Goal: Task Accomplishment & Management: Manage account settings

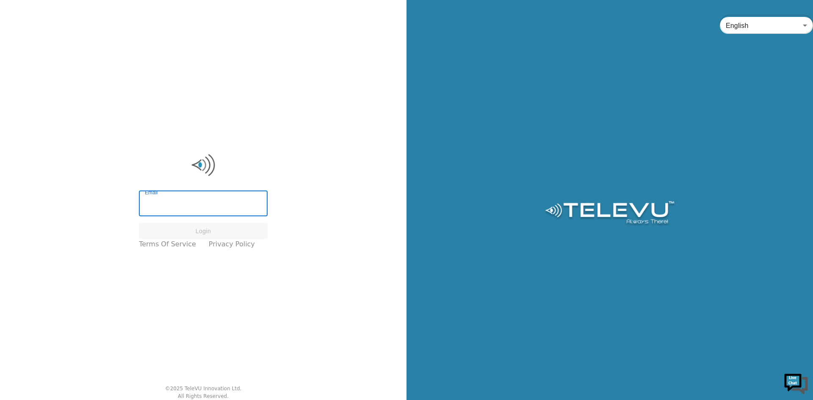
click at [121, 306] on div "Email Email Login Terms of Service Privacy Policy © 2025 TeleVU Innovation Ltd.…" at bounding box center [203, 200] width 406 height 400
click at [207, 202] on input "Email" at bounding box center [203, 205] width 129 height 24
type input "[EMAIL_ADDRESS][DOMAIN_NAME]"
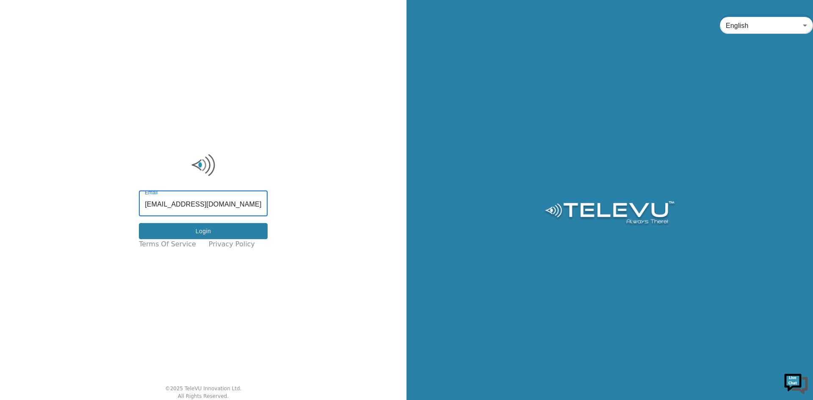
click at [194, 226] on button "Login" at bounding box center [203, 231] width 129 height 17
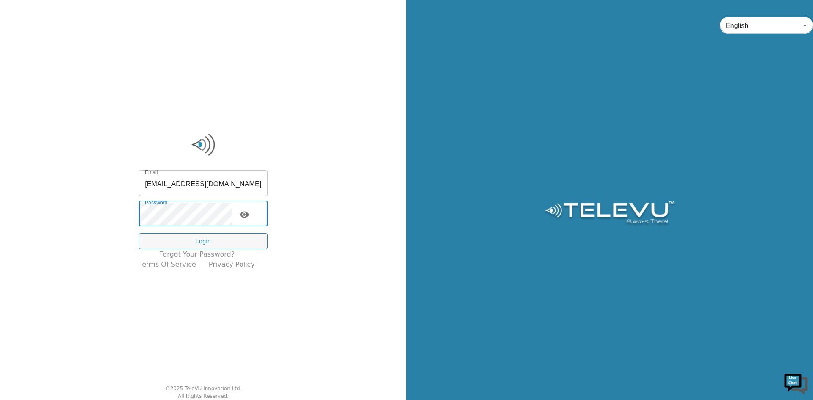
click at [249, 215] on icon "toggle password visibility" at bounding box center [244, 214] width 9 height 6
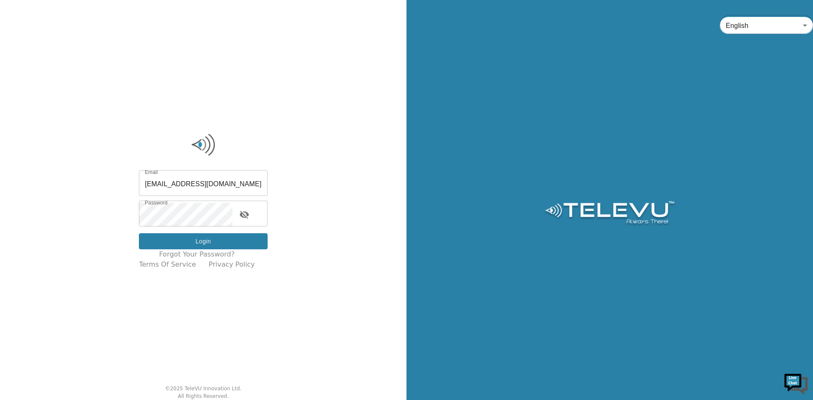
click at [169, 242] on button "Login" at bounding box center [203, 241] width 129 height 17
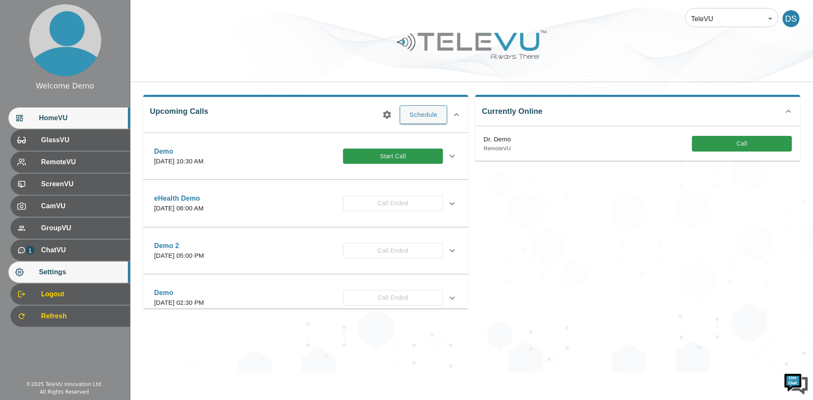
click at [71, 278] on div "Settings" at bounding box center [69, 272] width 122 height 21
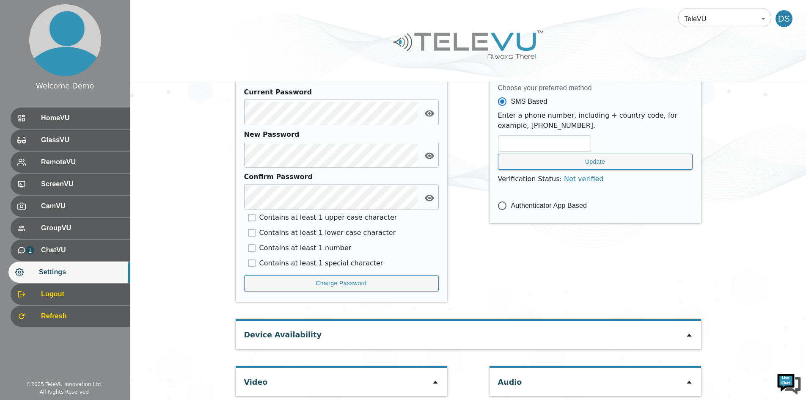
scroll to position [351, 0]
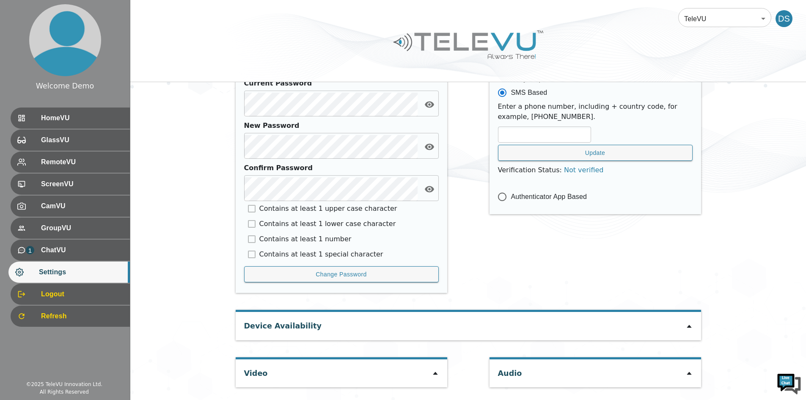
click at [435, 372] on icon at bounding box center [435, 373] width 7 height 7
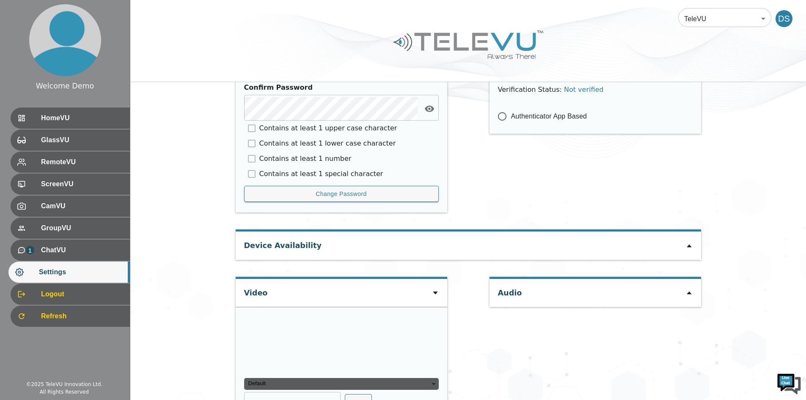
scroll to position [470, 0]
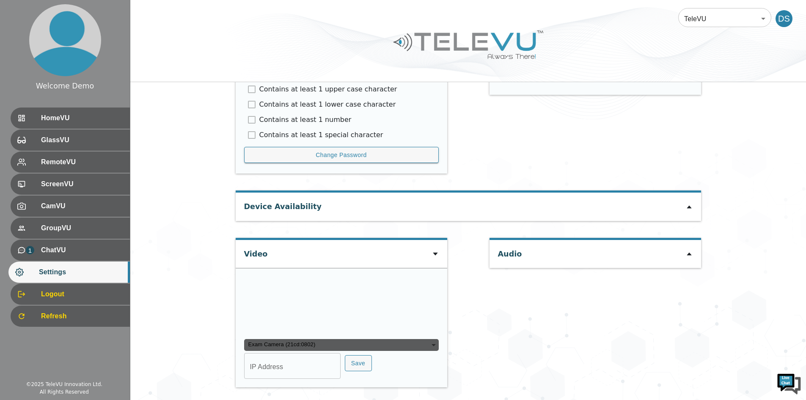
click at [329, 336] on video at bounding box center [307, 305] width 127 height 64
click at [404, 343] on div "Exam Camera (21cd:0802)" at bounding box center [341, 345] width 195 height 12
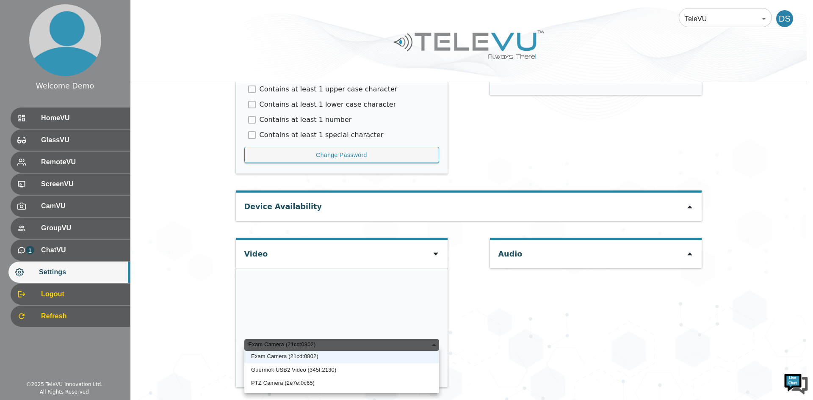
click at [319, 370] on li "Guermok USB2 Video (345f:2130)" at bounding box center [341, 370] width 195 height 14
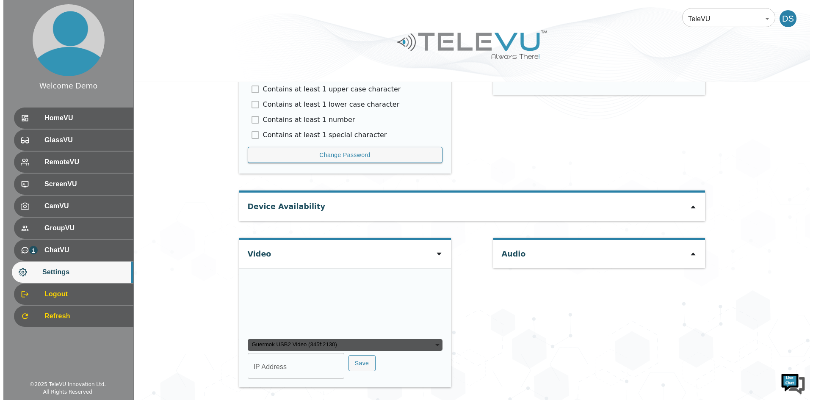
scroll to position [536, 0]
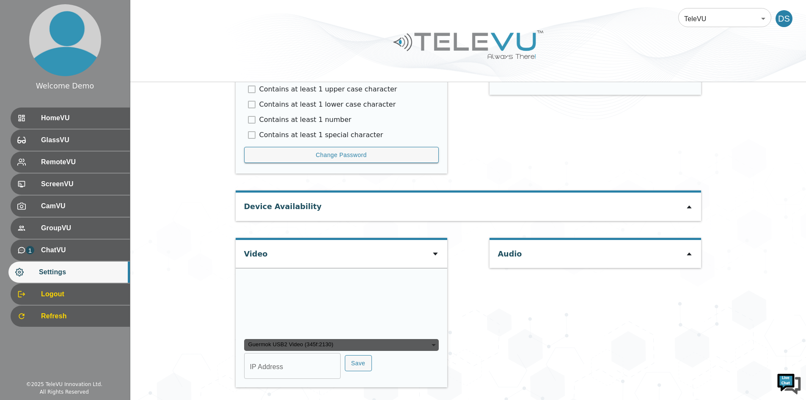
click at [402, 342] on div "Guermok USB2 Video (345f:2130)" at bounding box center [341, 345] width 195 height 12
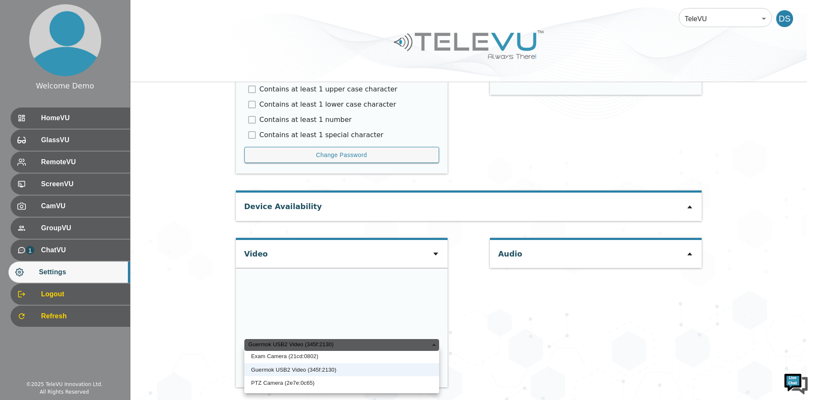
click at [315, 378] on li "PTZ Camera (2e7e:0c65)" at bounding box center [341, 383] width 195 height 14
type input "a3ed2c3ca13109c74151e434ac4db32160663e35342c8ecbd9d7a01e1c29b8dc"
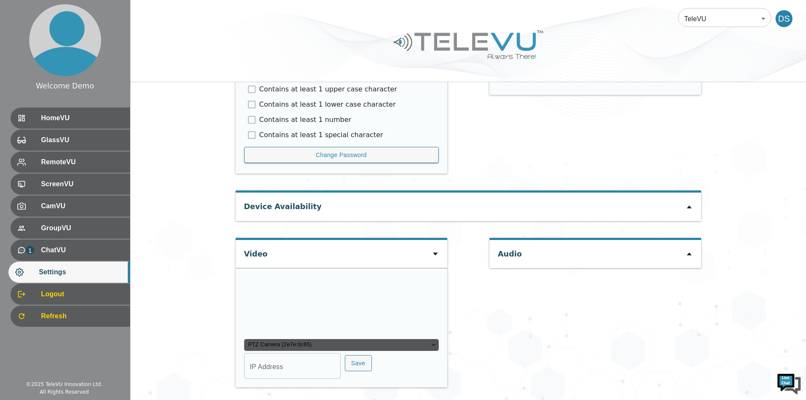
type input "COM6"
click at [419, 351] on div "PTZ Camera (2e7e:0c65)" at bounding box center [341, 345] width 195 height 12
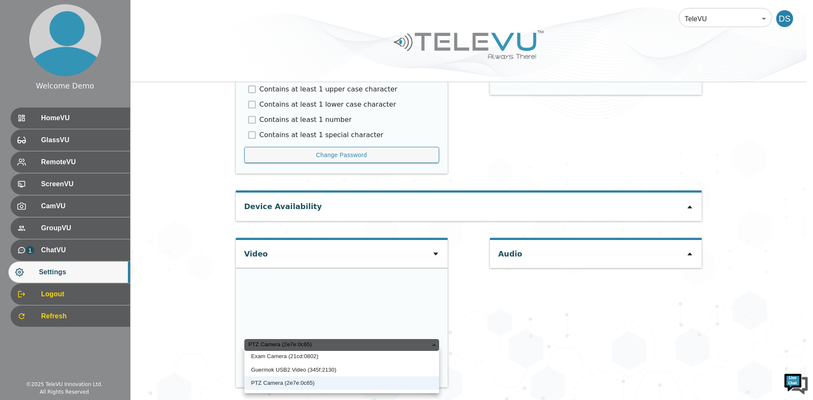
click at [307, 369] on li "Guermok USB2 Video (345f:2130)" at bounding box center [341, 370] width 195 height 14
type input "caae3a6bd5d8bc231c9c498d93f7e1eec64695857c37f1b255e2b3a614d78a5f"
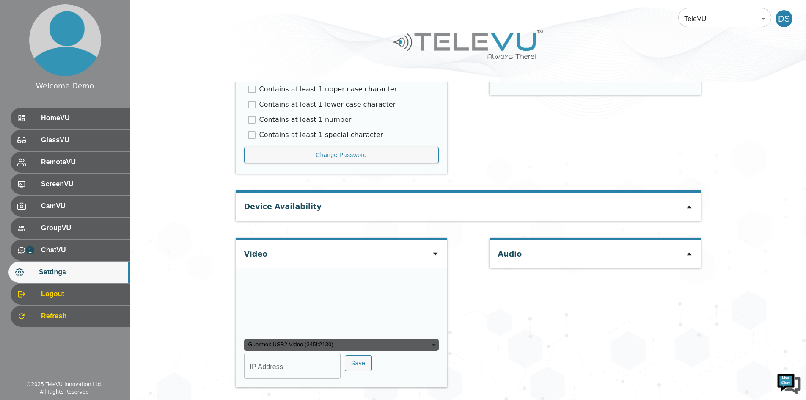
click at [425, 343] on div "Guermok USB2 Video (345f:2130)" at bounding box center [341, 345] width 195 height 12
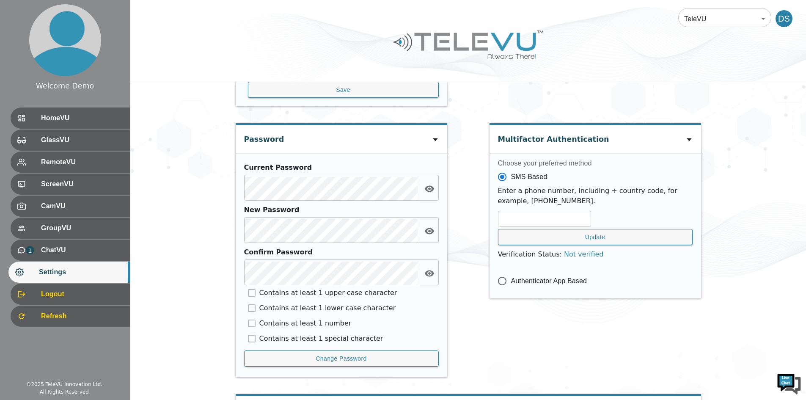
scroll to position [351, 0]
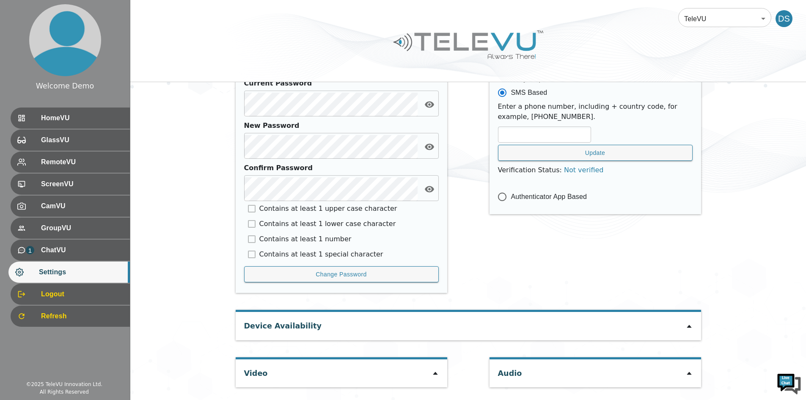
click at [438, 375] on icon at bounding box center [435, 373] width 7 height 7
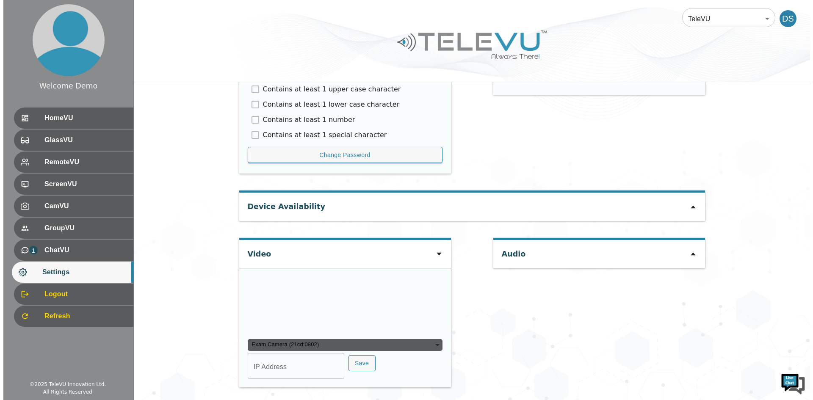
scroll to position [552, 0]
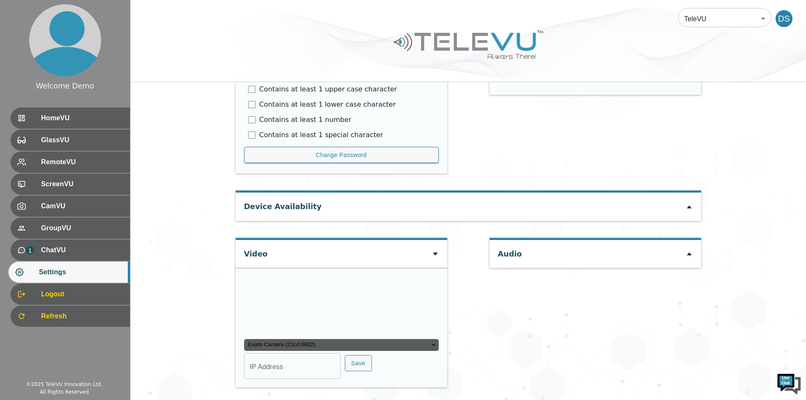
click at [436, 350] on div "Exam Camera (21cd:0802)" at bounding box center [341, 345] width 195 height 12
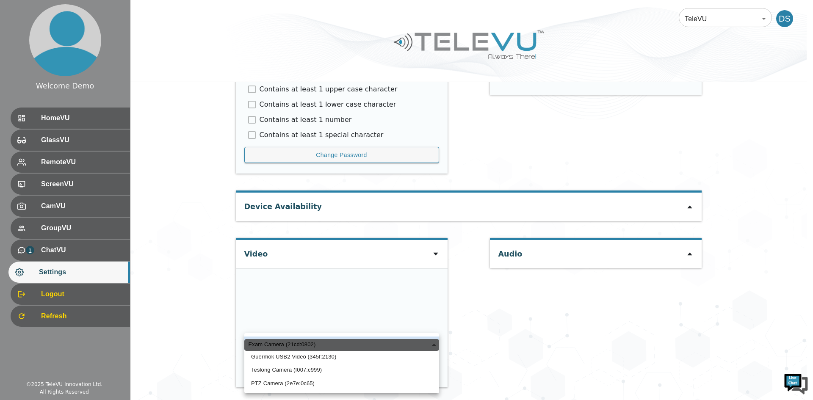
click at [302, 382] on li "PTZ Camera (2e7e:0c65)" at bounding box center [341, 384] width 195 height 14
type input "a3ed2c3ca13109c74151e434ac4db32160663e35342c8ecbd9d7a01e1c29b8dc"
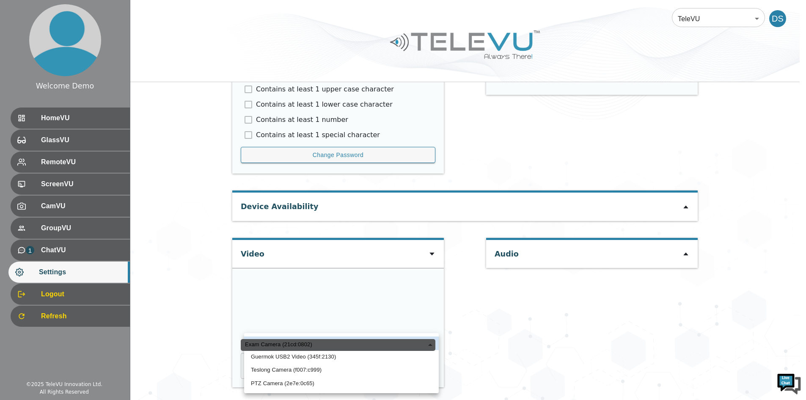
type input "COM6"
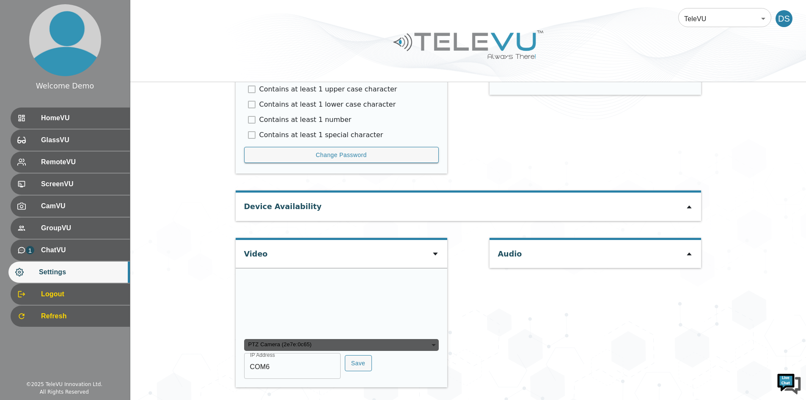
click at [434, 341] on div "PTZ Camera (2e7e:0c65)" at bounding box center [341, 345] width 195 height 12
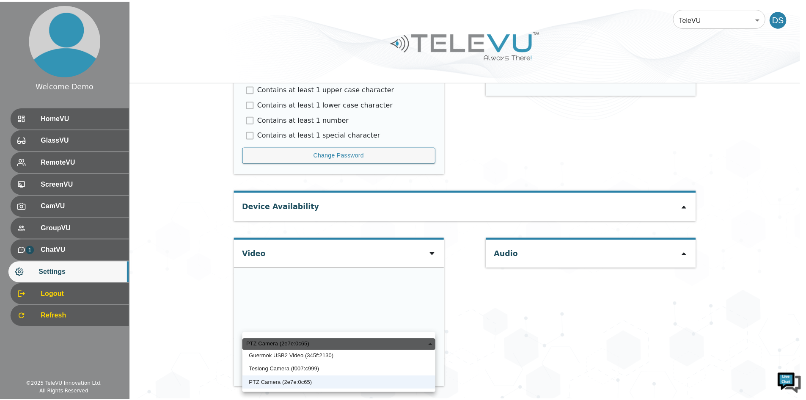
scroll to position [0, 0]
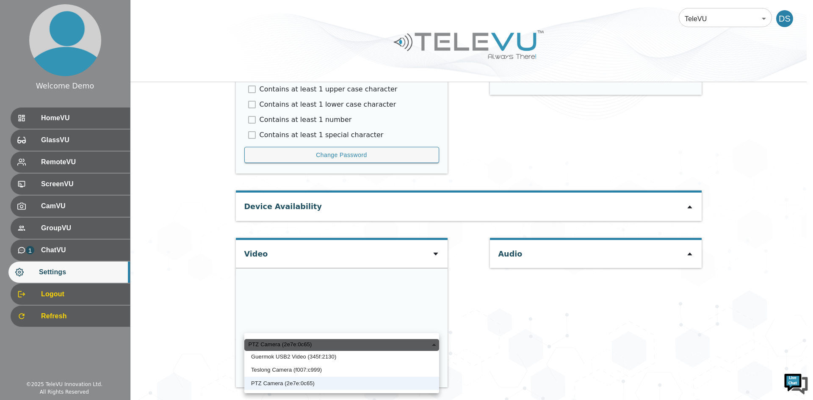
click at [317, 371] on li "Teslong Camera (f007:c999)" at bounding box center [341, 370] width 195 height 14
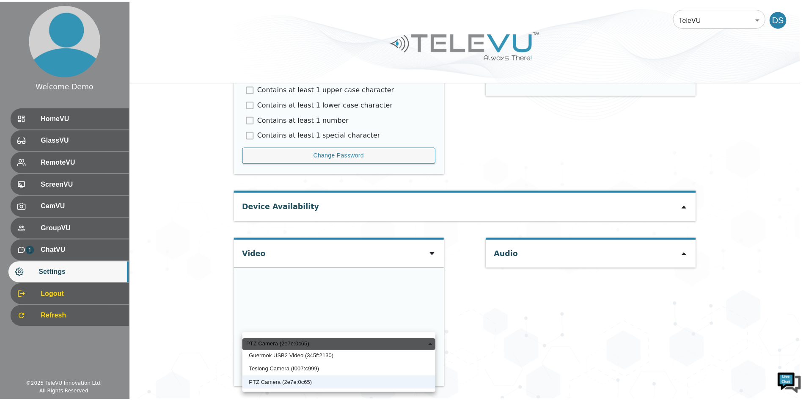
type input "8bbd5facb9c655f15ccf738e16c63156a2b3042612d1b2fd449e916b1de980f7"
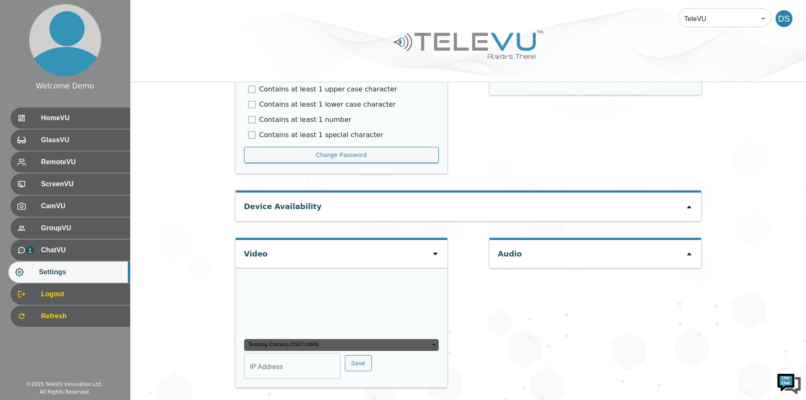
click at [432, 345] on div "Teslong Camera (f007:c999)" at bounding box center [341, 345] width 195 height 12
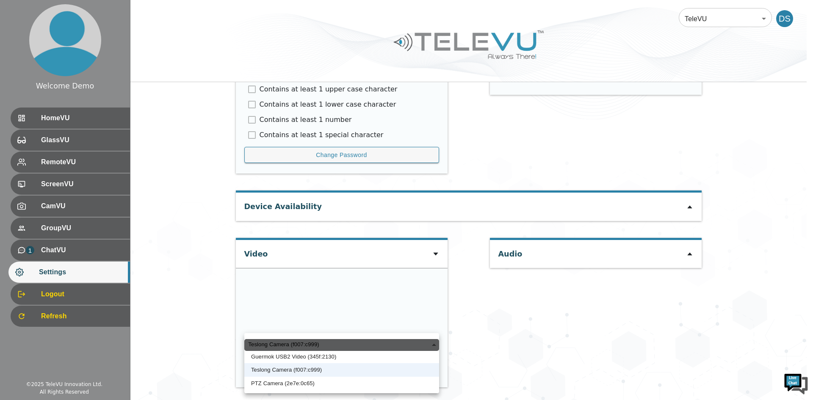
click at [308, 356] on li "Guermok USB2 Video (345f:2130)" at bounding box center [341, 357] width 195 height 14
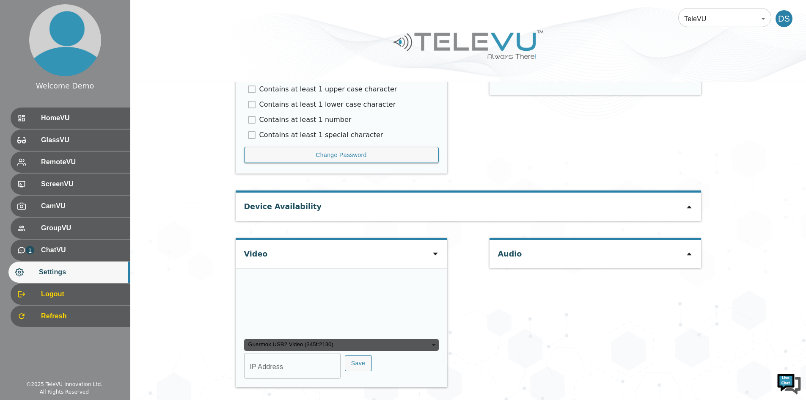
scroll to position [536, 0]
click at [431, 348] on div "Guermok USB2 Video (345f:2130)" at bounding box center [341, 345] width 195 height 12
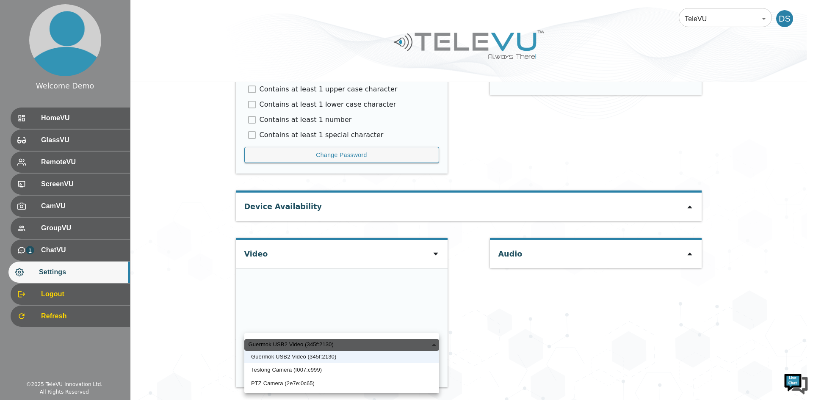
click at [307, 370] on li "Teslong Camera (f007:c999)" at bounding box center [341, 370] width 195 height 14
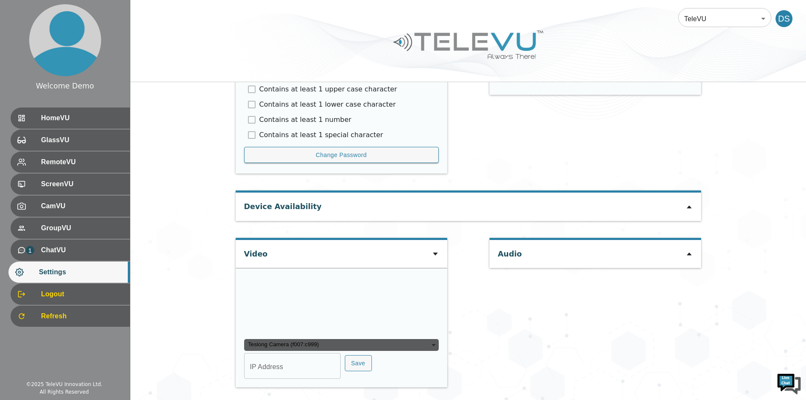
click at [426, 351] on div "Teslong Camera (f007:c999)" at bounding box center [341, 345] width 195 height 12
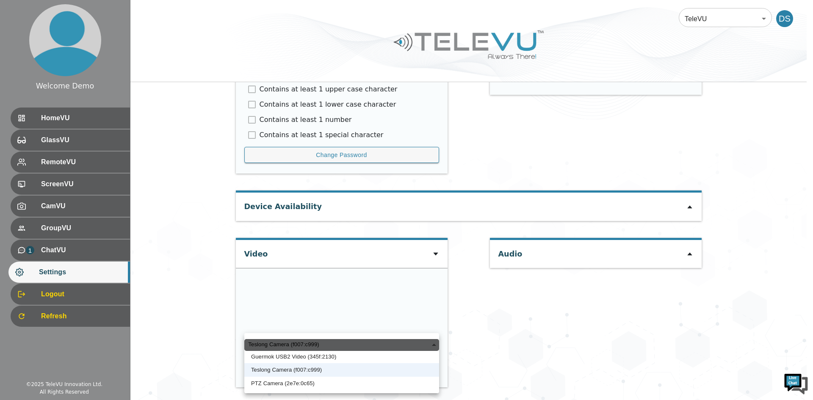
click at [330, 387] on li "PTZ Camera (2e7e:0c65)" at bounding box center [341, 384] width 195 height 14
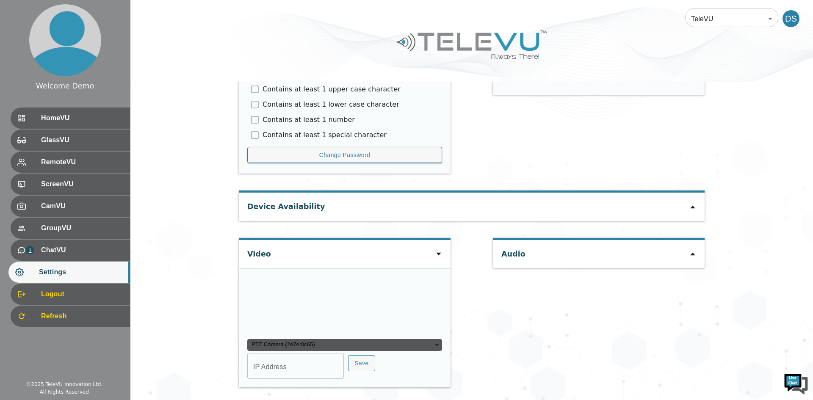
type input "a3ed2c3ca13109c74151e434ac4db32160663e35342c8ecbd9d7a01e1c29b8dc"
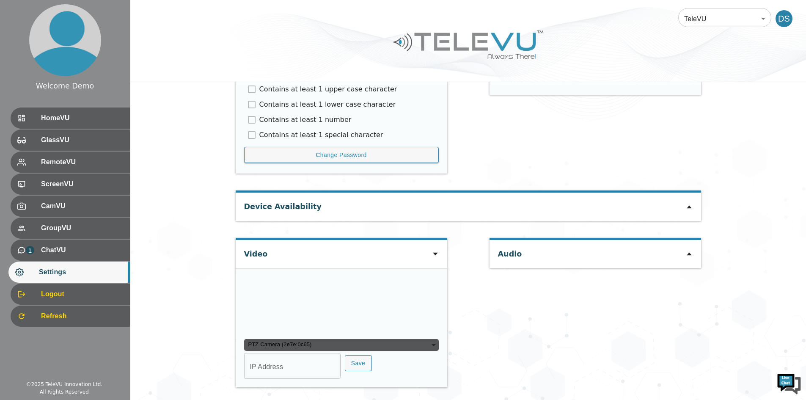
type input "COM6"
click at [433, 351] on div "PTZ Camera (2e7e:0c65)" at bounding box center [341, 345] width 195 height 12
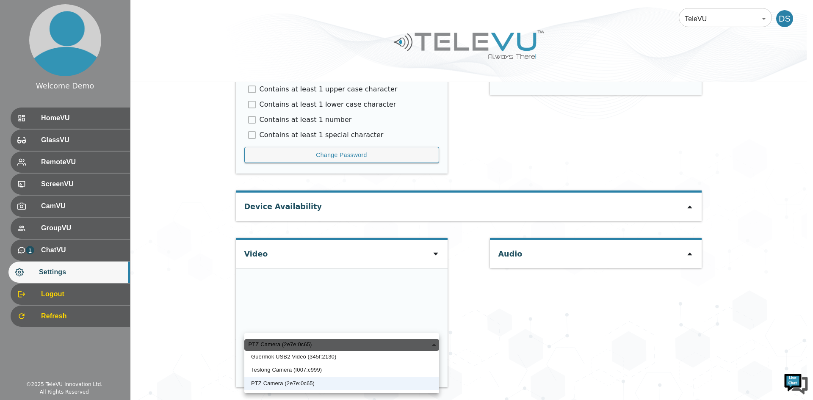
click at [304, 351] on div "PTZ Camera (2e7e:0c65)" at bounding box center [341, 345] width 195 height 12
click at [319, 351] on div "PTZ Camera (2e7e:0c65)" at bounding box center [341, 345] width 195 height 12
click at [342, 351] on div "PTZ Camera (2e7e:0c65)" at bounding box center [341, 345] width 195 height 12
click at [341, 355] on li "Guermok USB2 Video (345f:2130)" at bounding box center [341, 357] width 195 height 14
type input "caae3a6bd5d8bc231c9c498d93f7e1eec64695857c37f1b255e2b3a614d78a5f"
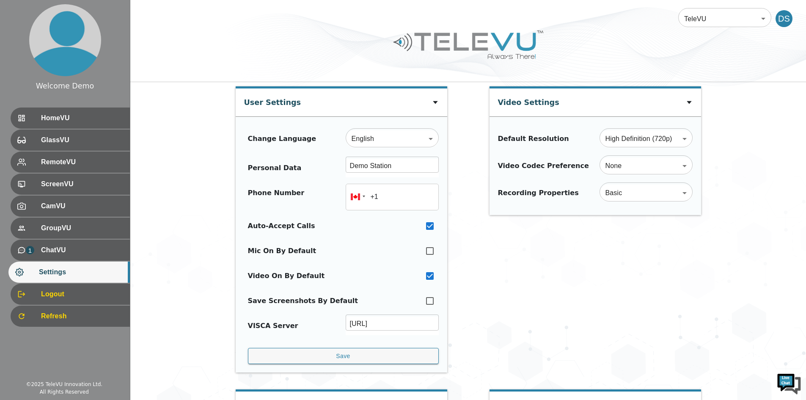
scroll to position [351, 0]
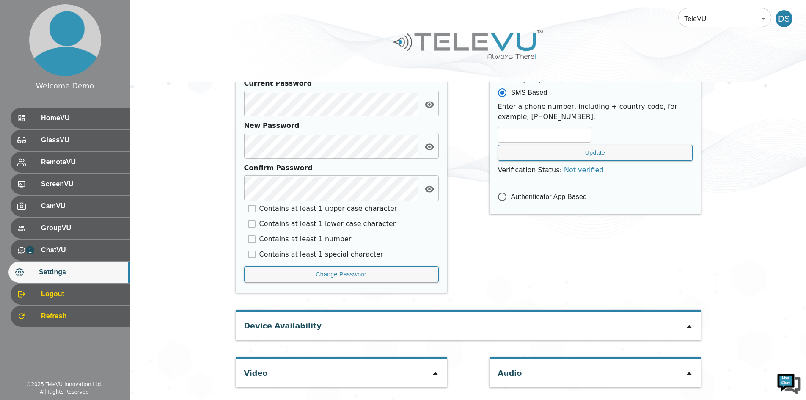
click at [436, 378] on div at bounding box center [435, 373] width 7 height 10
click at [433, 375] on icon at bounding box center [435, 373] width 7 height 7
click at [436, 374] on icon at bounding box center [435, 373] width 5 height 3
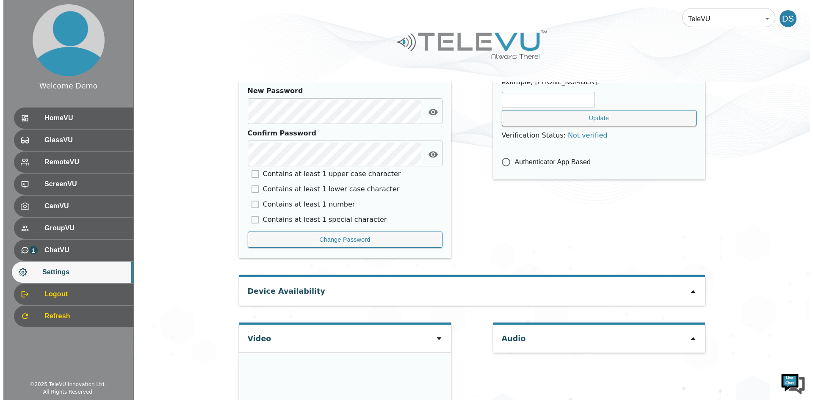
scroll to position [552, 0]
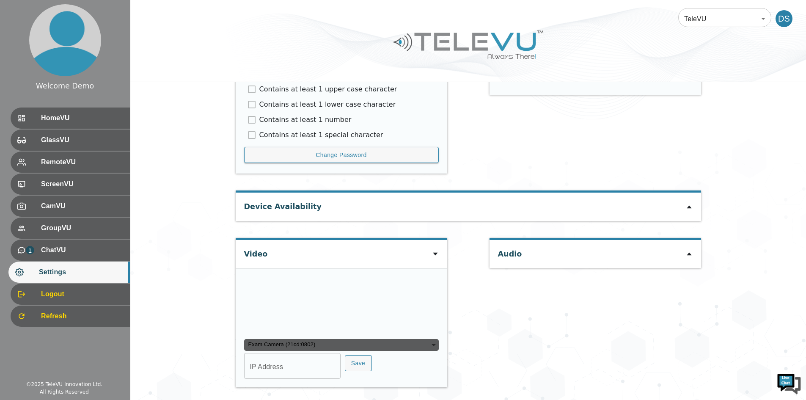
click at [434, 342] on div "Exam Camera (21cd:0802)" at bounding box center [341, 345] width 195 height 12
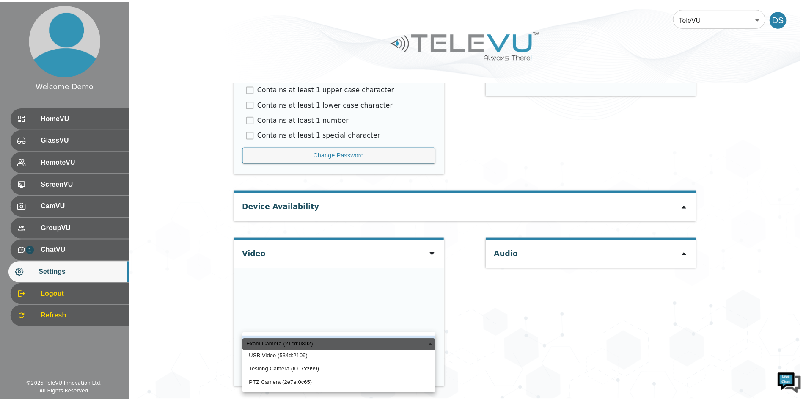
scroll to position [0, 0]
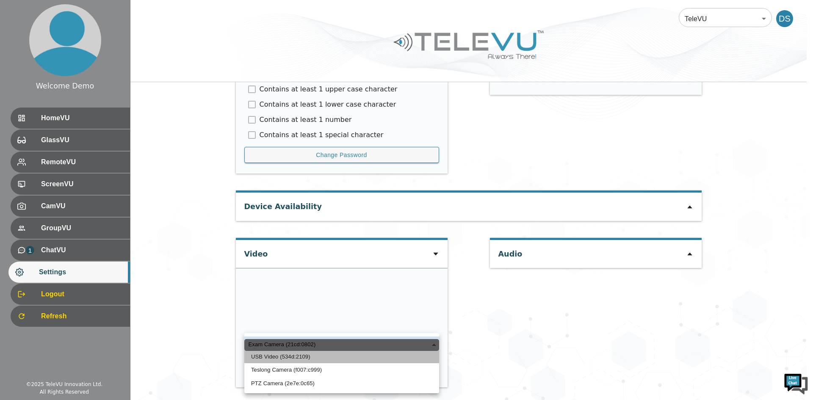
click at [291, 357] on li "USB Video (534d:2109)" at bounding box center [341, 357] width 195 height 14
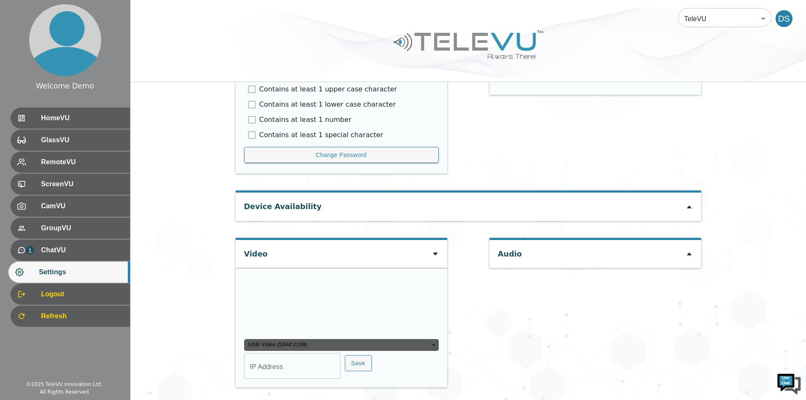
click at [350, 344] on div "USB Video (534d:2109)" at bounding box center [341, 345] width 195 height 12
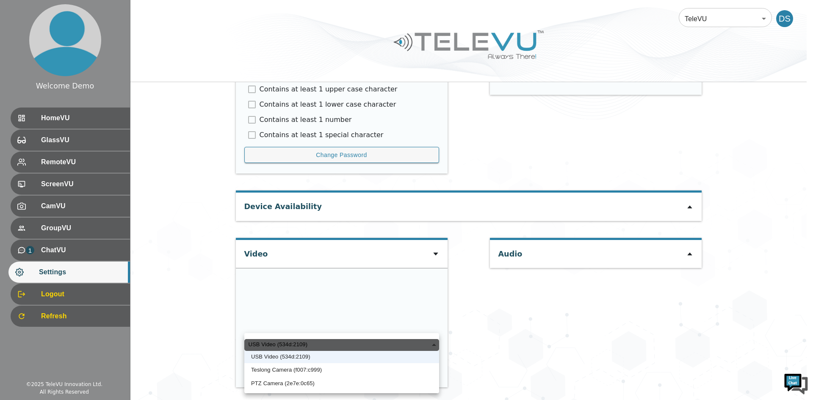
click at [287, 371] on li "Teslong Camera (f007:c999)" at bounding box center [341, 370] width 195 height 14
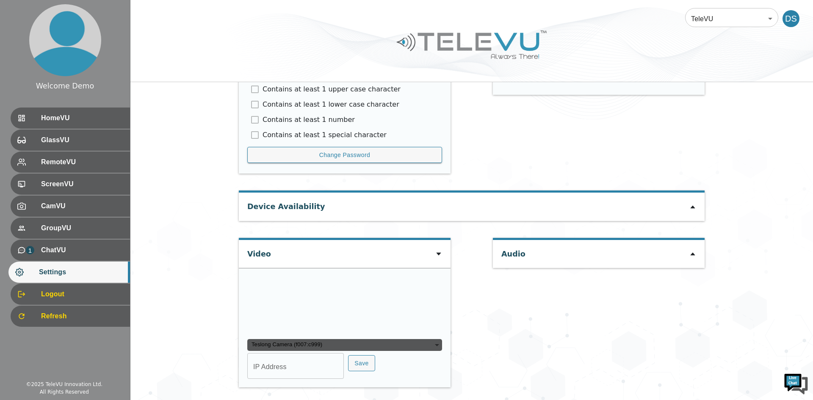
type input "8bbd5facb9c655f15ccf738e16c63156a2b3042612d1b2fd449e916b1de980f7"
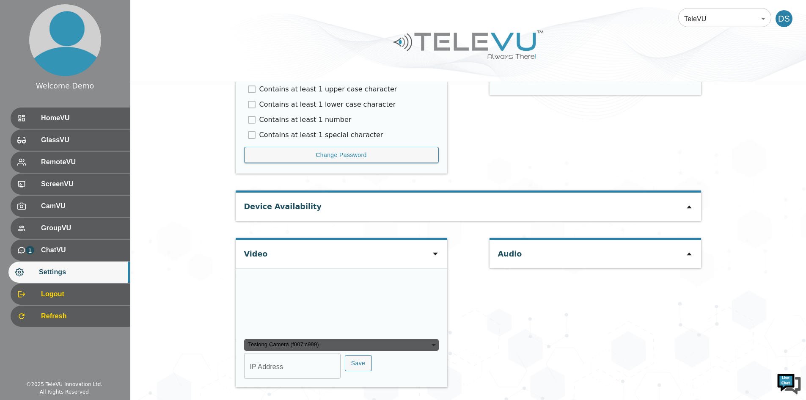
click at [349, 342] on div "Teslong Camera (f007:c999)" at bounding box center [341, 345] width 195 height 12
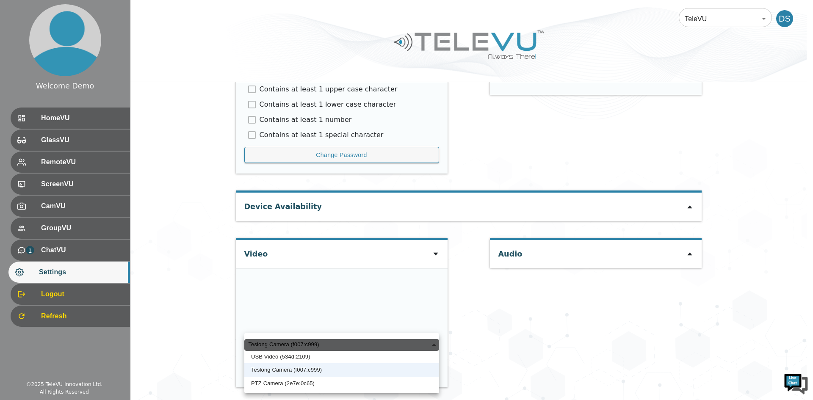
click at [308, 370] on li "Teslong Camera (f007:c999)" at bounding box center [341, 370] width 195 height 14
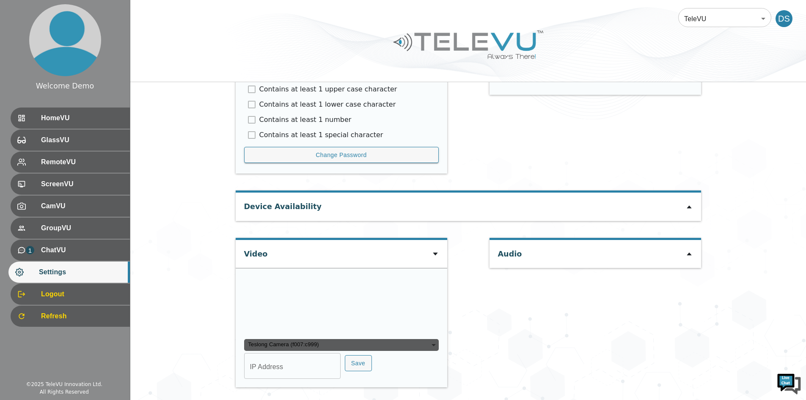
click at [431, 345] on div "Teslong Camera (f007:c999)" at bounding box center [341, 345] width 195 height 12
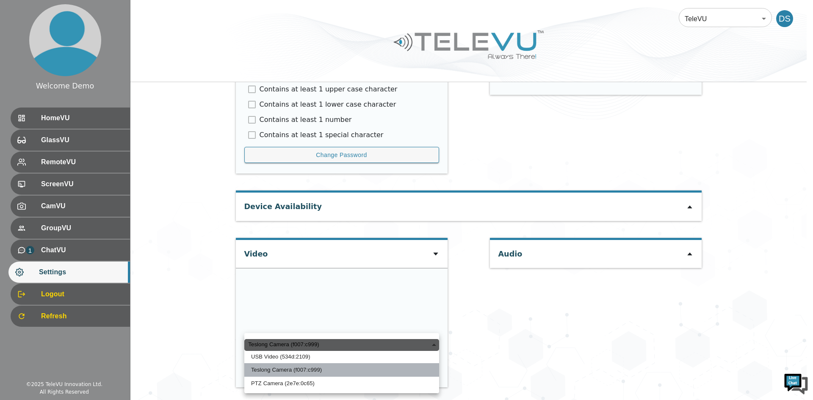
click at [289, 370] on li "Teslong Camera (f007:c999)" at bounding box center [341, 370] width 195 height 14
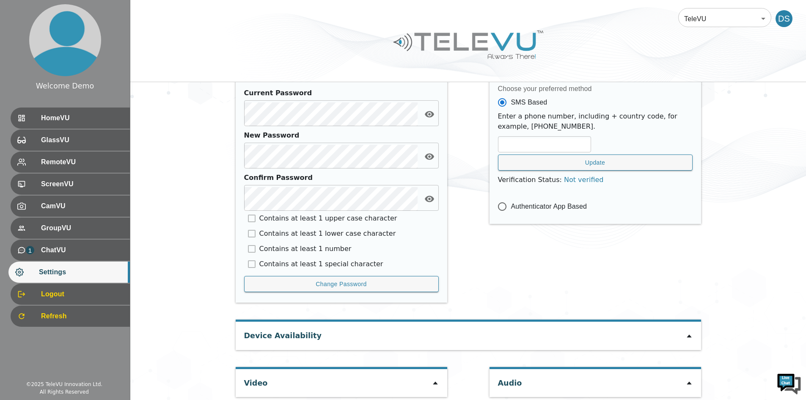
scroll to position [351, 0]
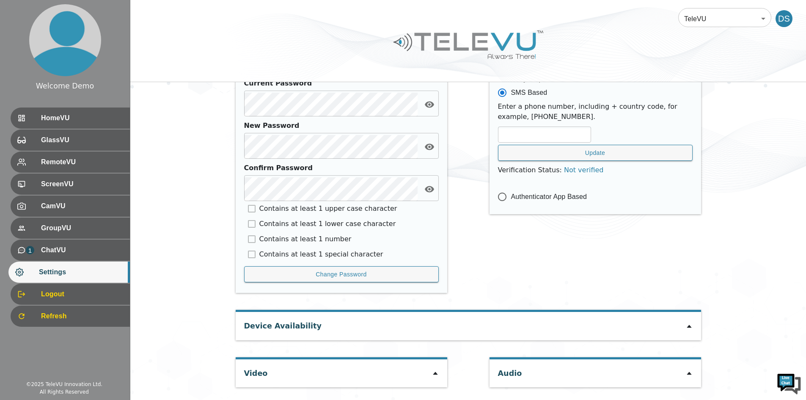
click at [437, 374] on icon at bounding box center [435, 373] width 7 height 7
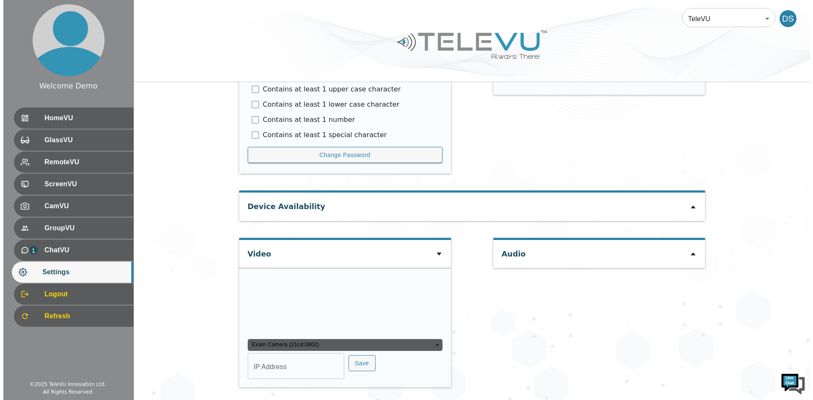
scroll to position [552, 0]
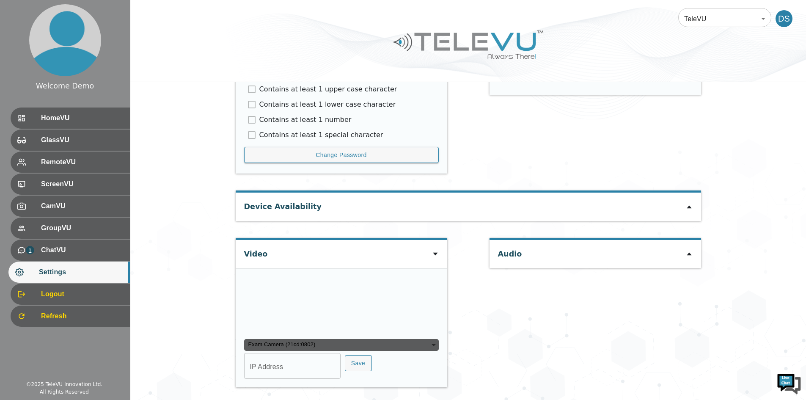
click at [431, 343] on div "Exam Camera (21cd:0802)" at bounding box center [341, 345] width 195 height 12
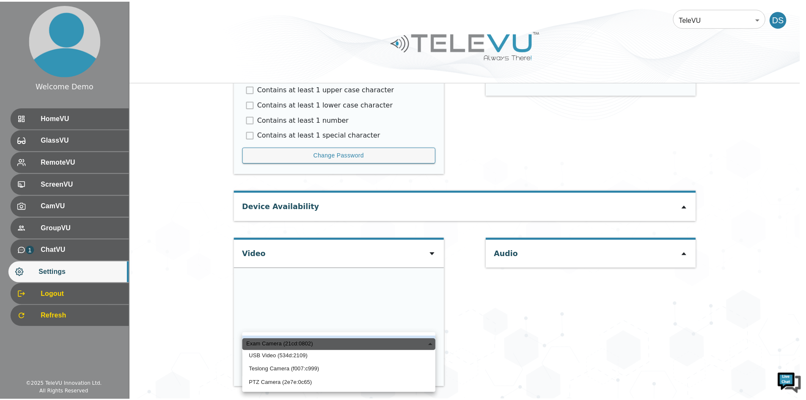
scroll to position [0, 0]
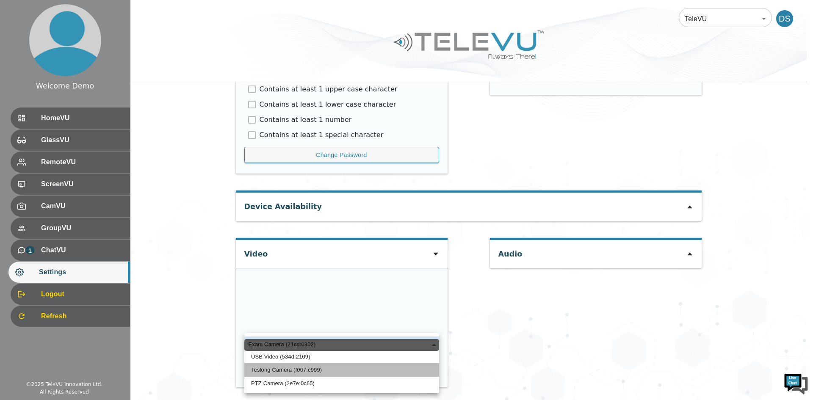
click at [323, 372] on li "Teslong Camera (f007:c999)" at bounding box center [341, 370] width 195 height 14
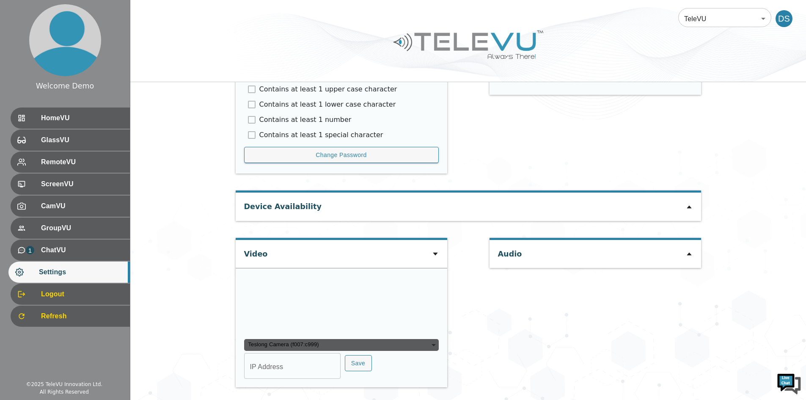
click at [428, 344] on div "Teslong Camera (f007:c999)" at bounding box center [341, 345] width 195 height 12
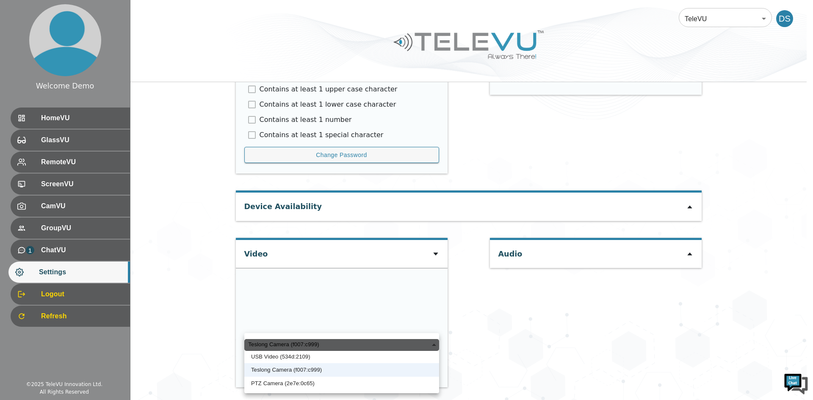
click at [303, 386] on li "PTZ Camera (2e7e:0c65)" at bounding box center [341, 384] width 195 height 14
type input "a3ed2c3ca13109c74151e434ac4db32160663e35342c8ecbd9d7a01e1c29b8dc"
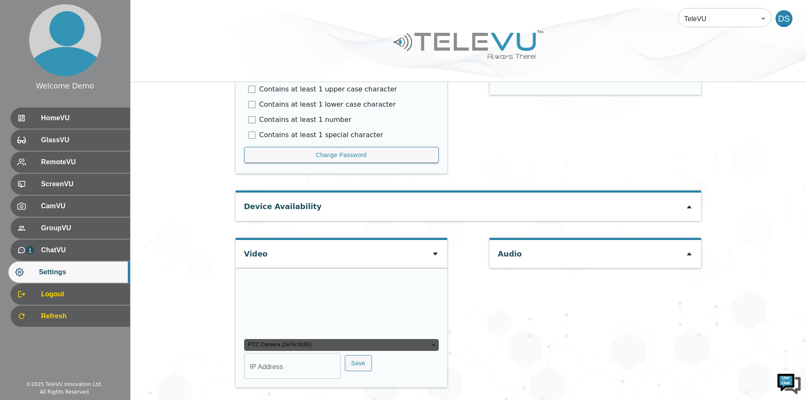
type input "COM6"
click at [428, 345] on div "PTZ Camera (2e7e:0c65)" at bounding box center [341, 345] width 195 height 12
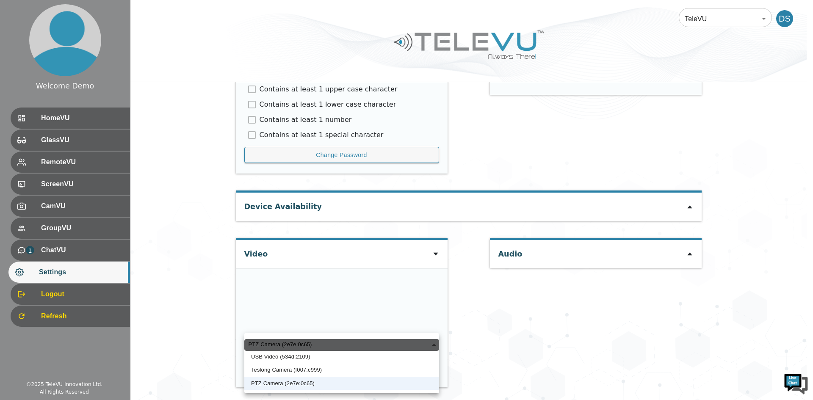
click at [335, 343] on div "PTZ Camera (2e7e:0c65)" at bounding box center [341, 345] width 195 height 12
click at [294, 359] on li "USB Video (534d:2109)" at bounding box center [341, 357] width 195 height 14
type input "96f68b59429281d931b7fc6d279a1edeffdf5769ea9fad5665655a845161f358"
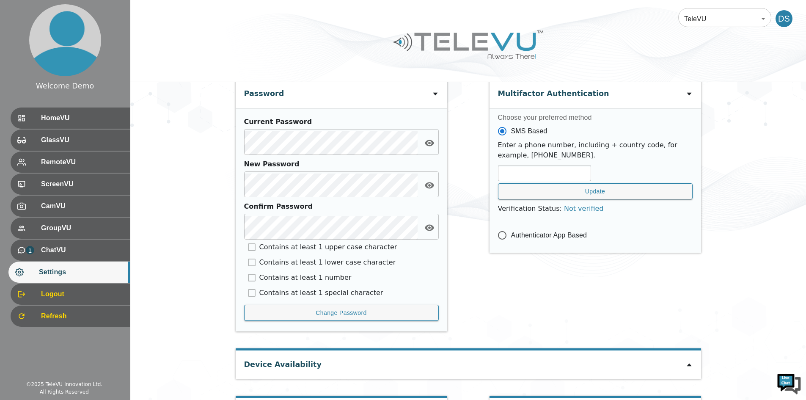
scroll to position [351, 0]
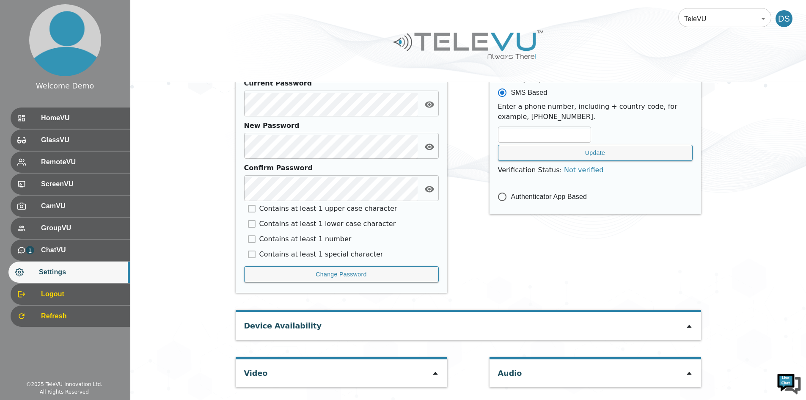
click at [438, 375] on icon at bounding box center [435, 373] width 7 height 7
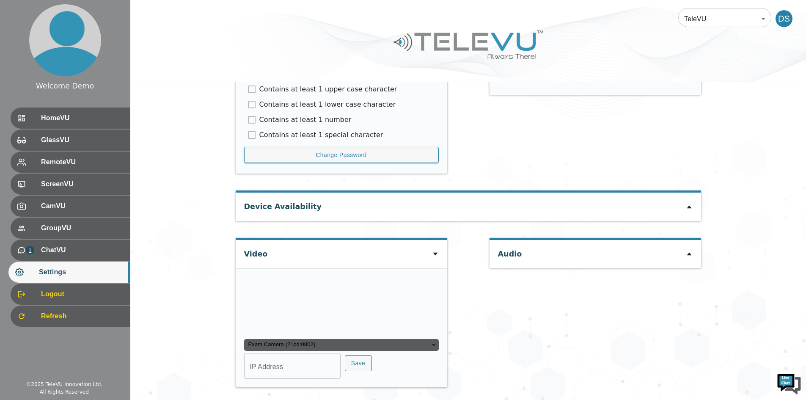
scroll to position [552, 0]
click at [434, 345] on div "Exam Camera (21cd:0802)" at bounding box center [341, 345] width 195 height 12
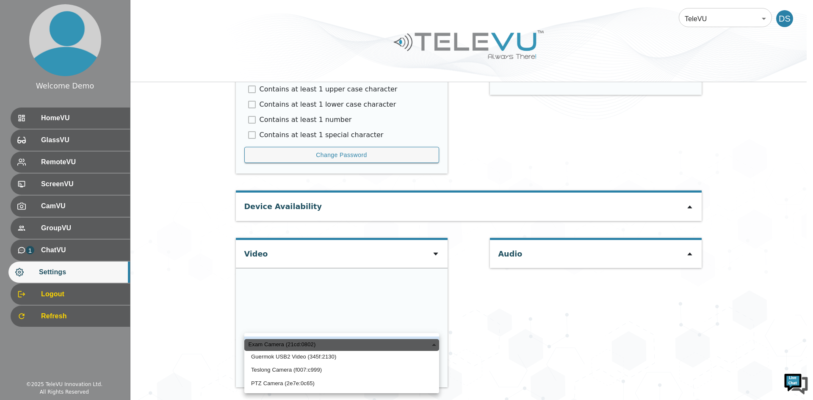
click at [342, 356] on li "Guermok USB2 Video (345f:2130)" at bounding box center [341, 357] width 195 height 14
type input "caae3a6bd5d8bc231c9c498d93f7e1eec64695857c37f1b255e2b3a614d78a5f"
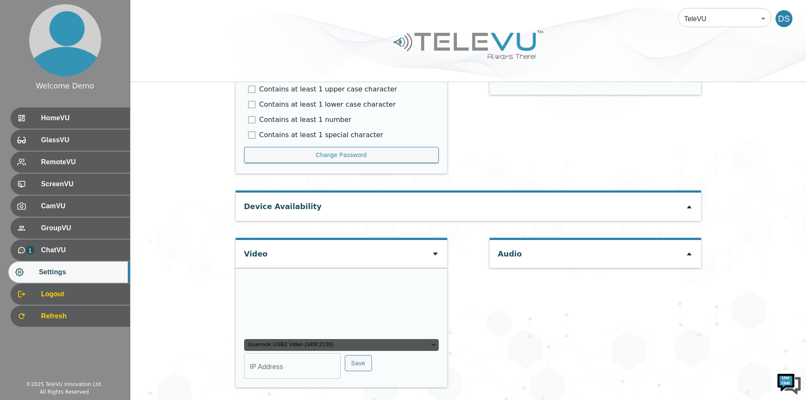
scroll to position [0, 0]
click at [423, 339] on div "Guermok USB2 Video (345f:2130)" at bounding box center [341, 345] width 195 height 12
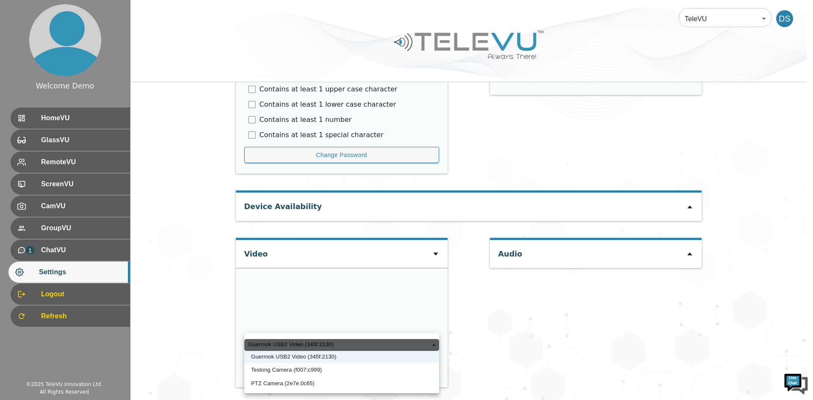
click at [342, 357] on li "Guermok USB2 Video (345f:2130)" at bounding box center [341, 357] width 195 height 14
